Goal: Task Accomplishment & Management: Use online tool/utility

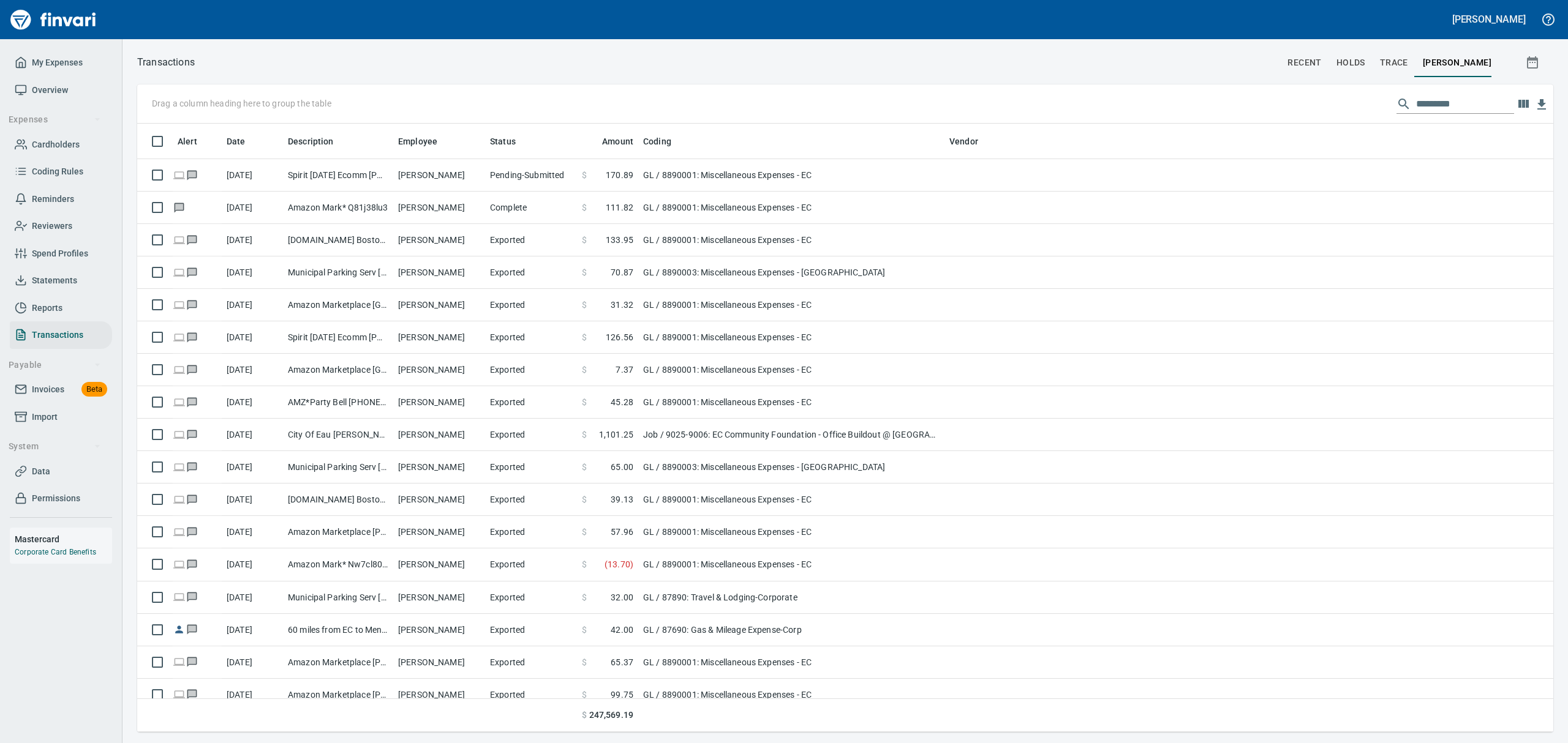
scroll to position [595, 1386]
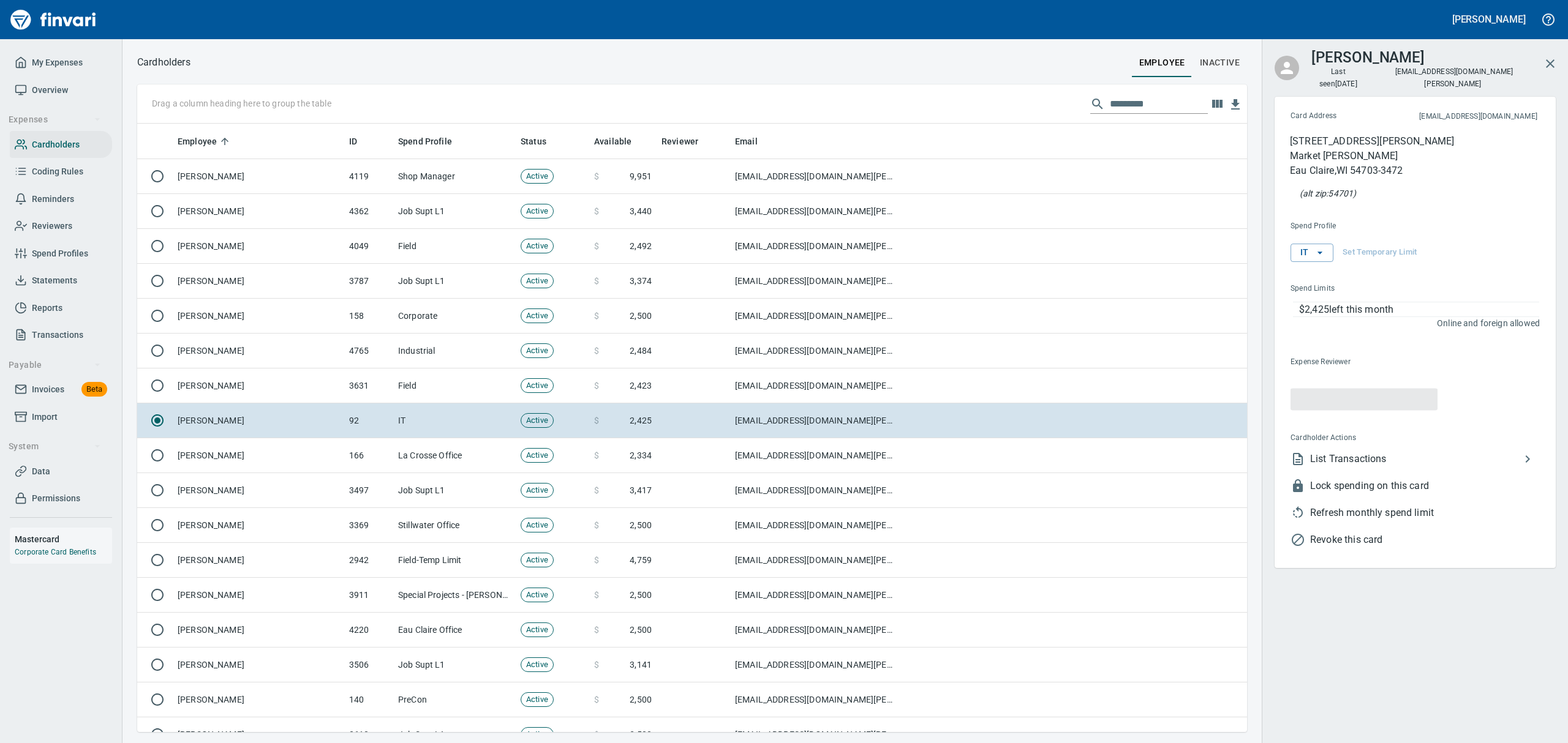
scroll to position [595, 1082]
click at [1132, 103] on input "text" at bounding box center [1158, 104] width 98 height 20
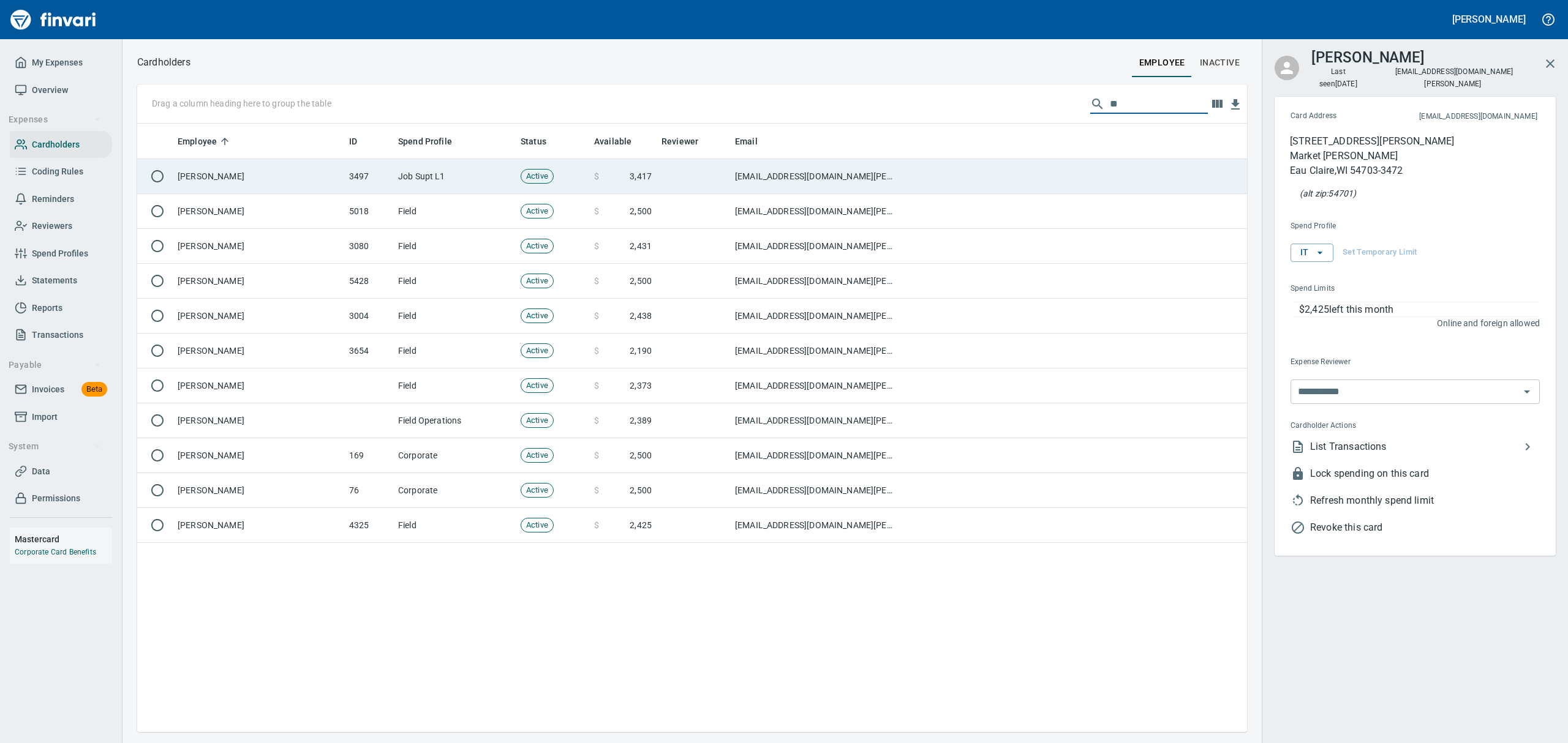
type input "**"
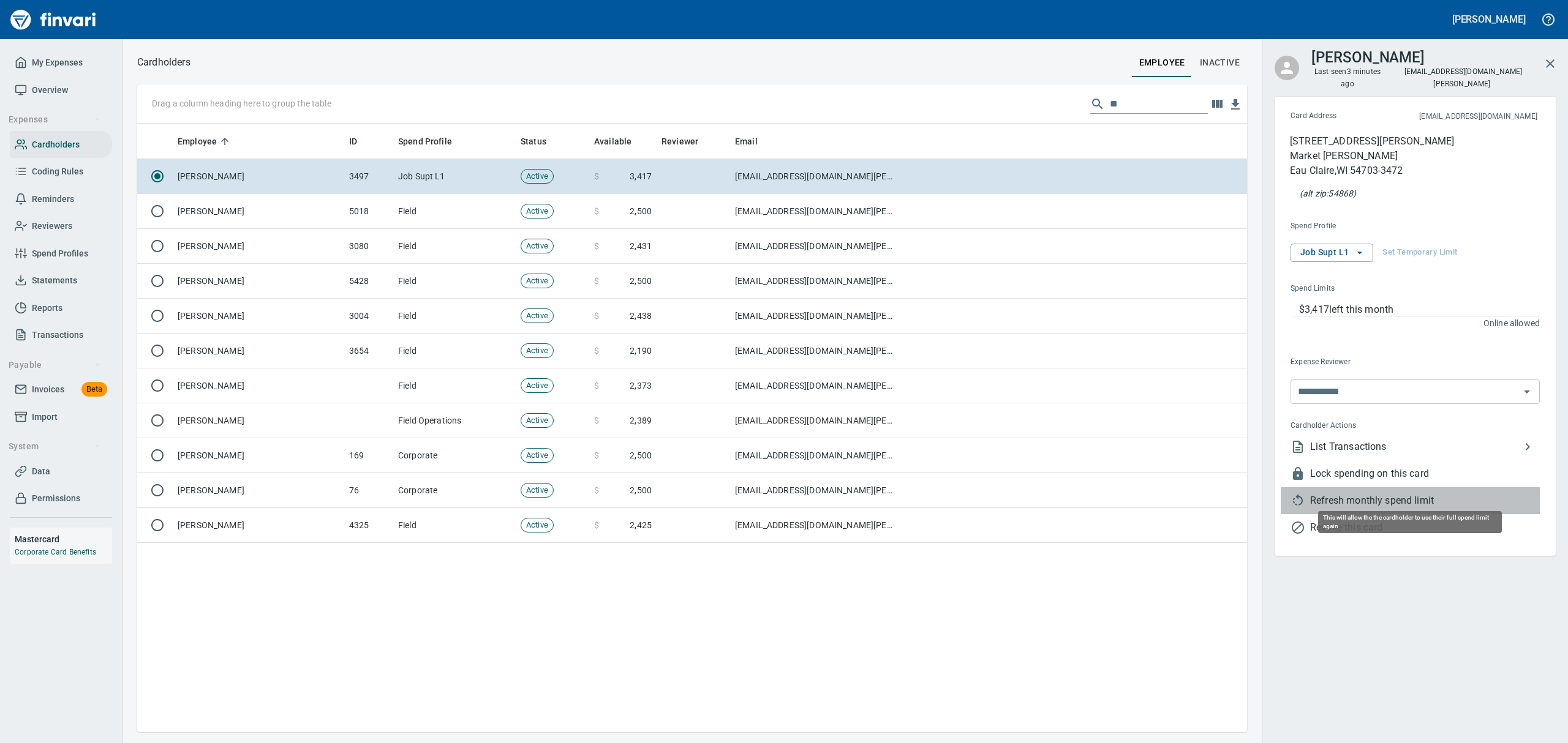
click at [1348, 494] on span "Refresh monthly spend limit" at bounding box center [1425, 501] width 230 height 14
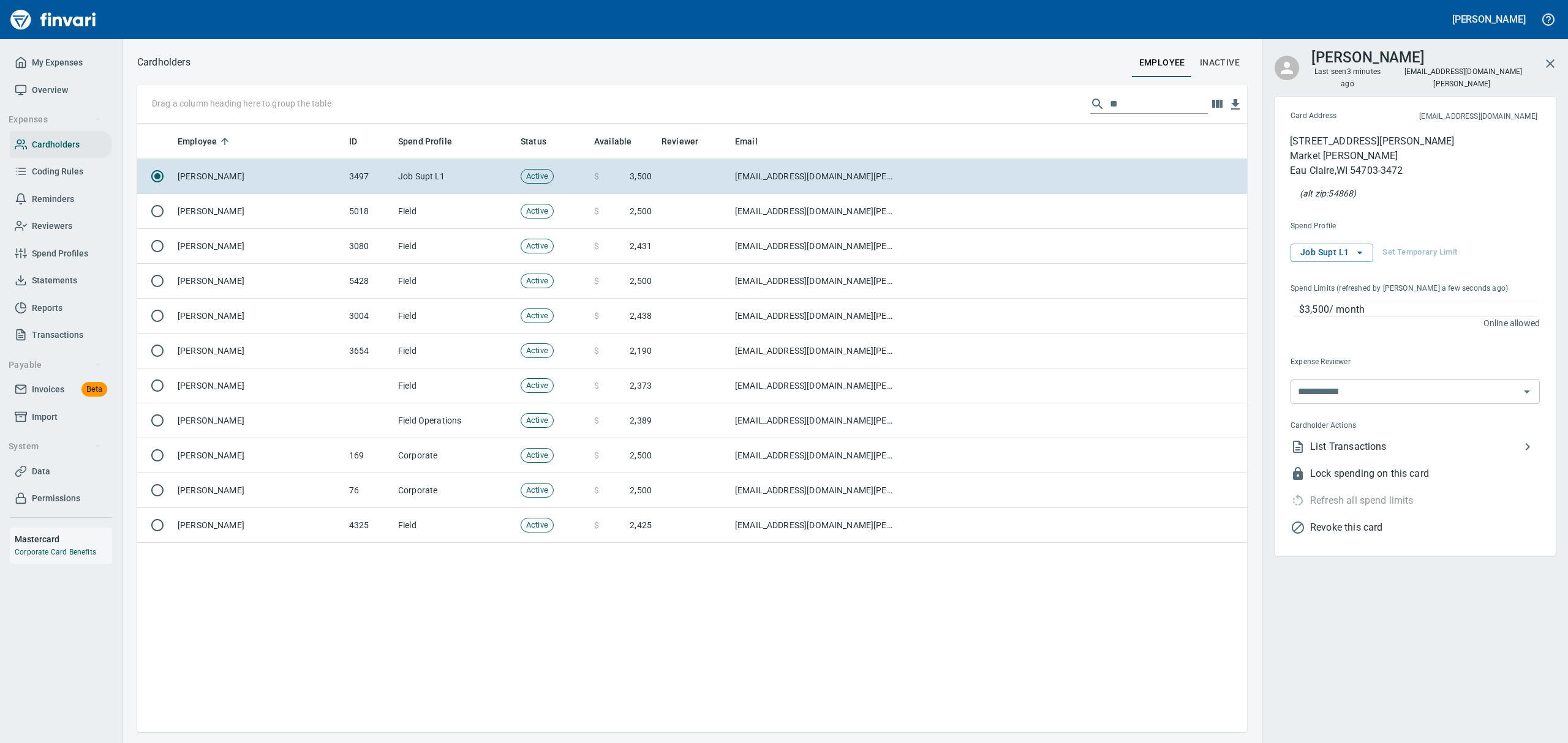
click at [1333, 439] on span "List Transactions" at bounding box center [1415, 447] width 210 height 14
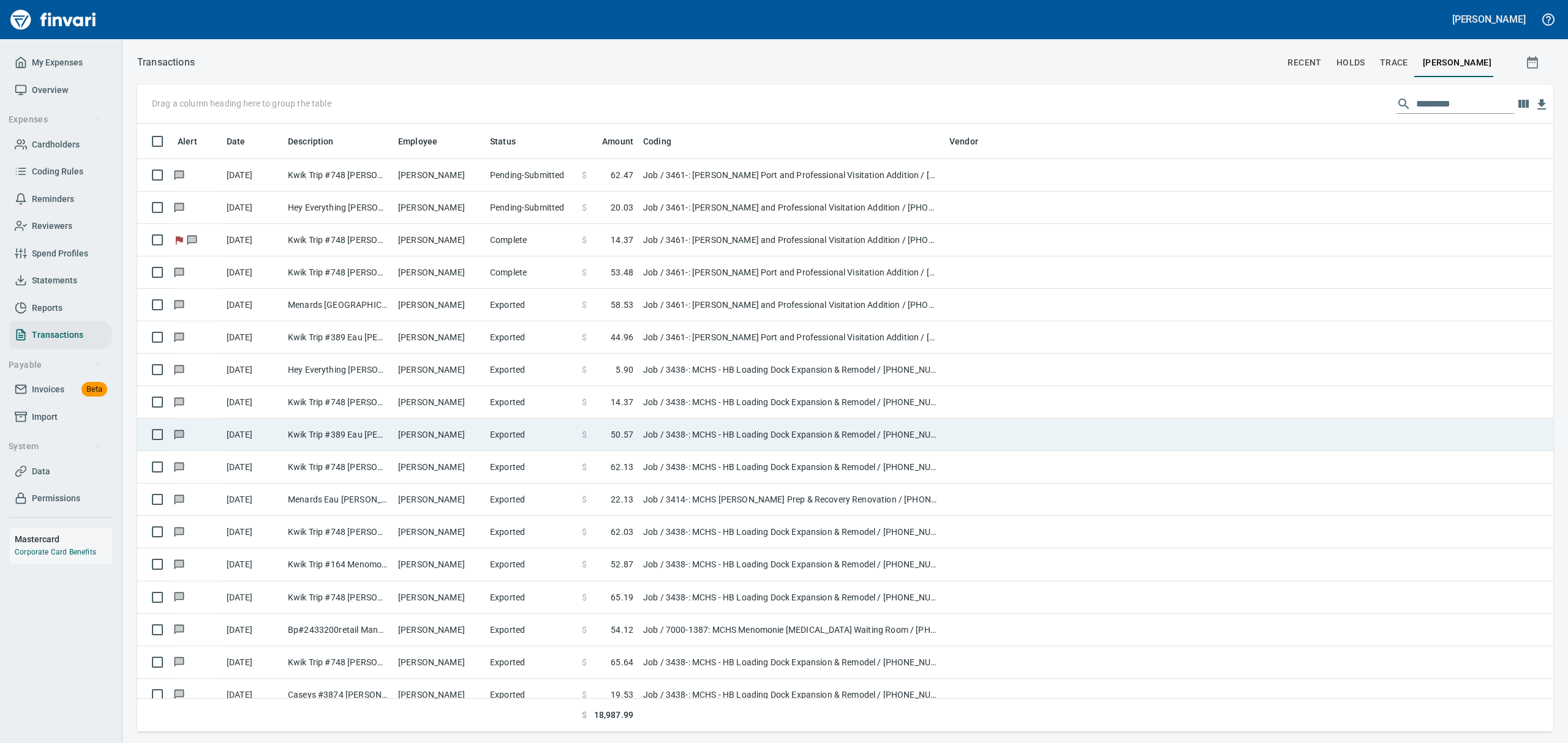
scroll to position [595, 1388]
